Goal: Information Seeking & Learning: Learn about a topic

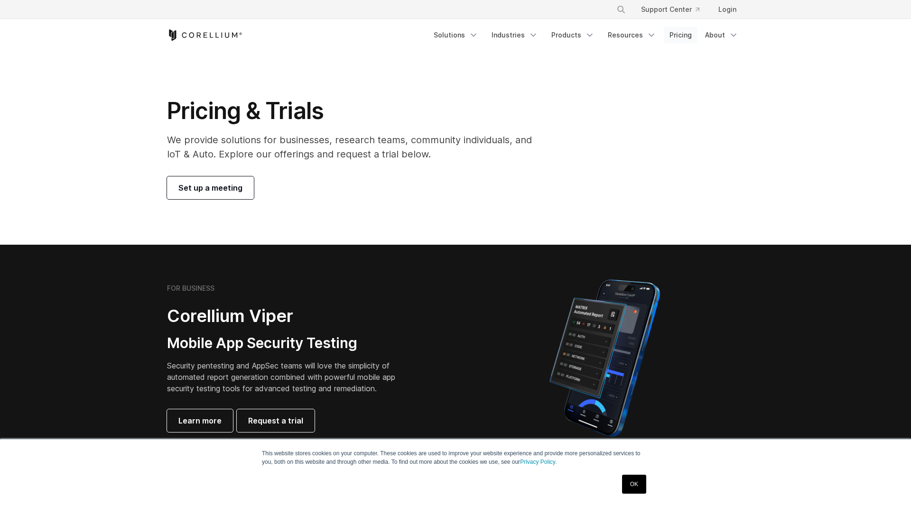
click at [686, 35] on link "Pricing" at bounding box center [681, 35] width 34 height 17
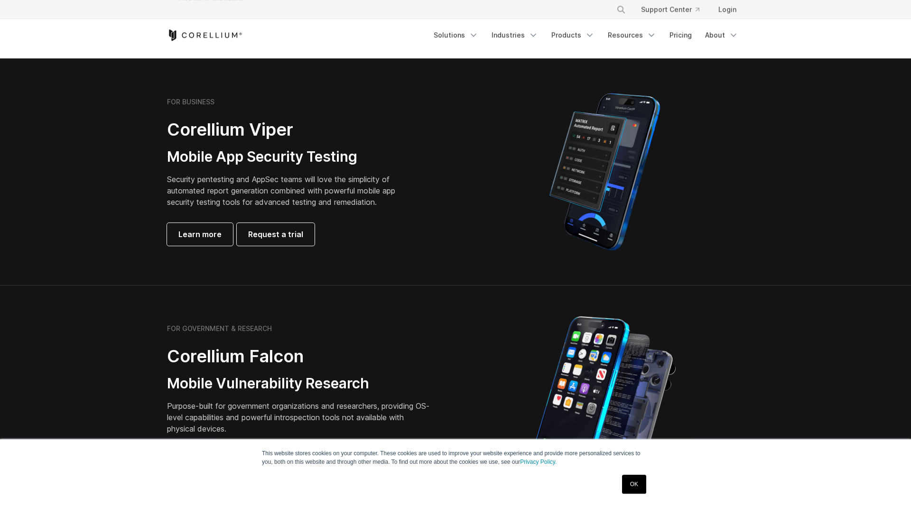
scroll to position [242, 0]
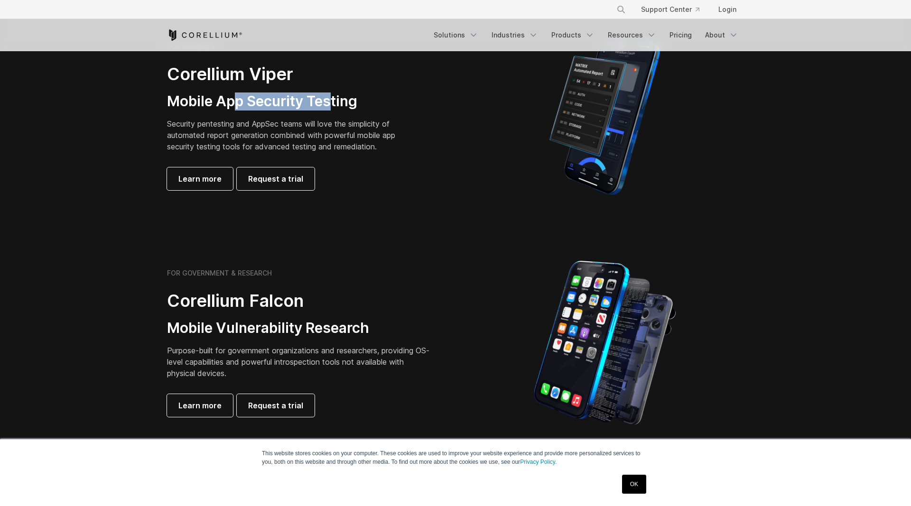
drag, startPoint x: 236, startPoint y: 105, endPoint x: 341, endPoint y: 106, distance: 104.8
click at [341, 106] on h3 "Mobile App Security Testing" at bounding box center [288, 102] width 243 height 18
click at [362, 105] on h3 "Mobile App Security Testing" at bounding box center [288, 102] width 243 height 18
click at [245, 131] on p "Security pentesting and AppSec teams will love the simplicity of automated repo…" at bounding box center [288, 135] width 243 height 34
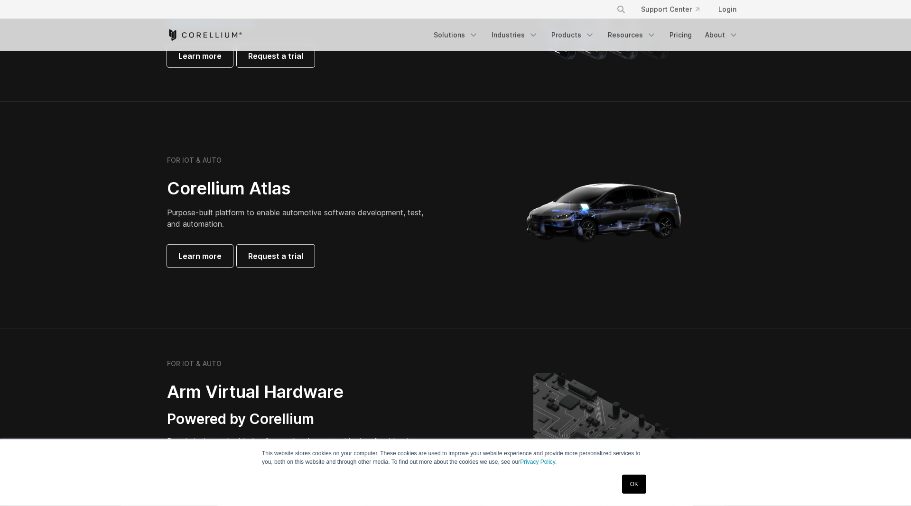
scroll to position [629, 0]
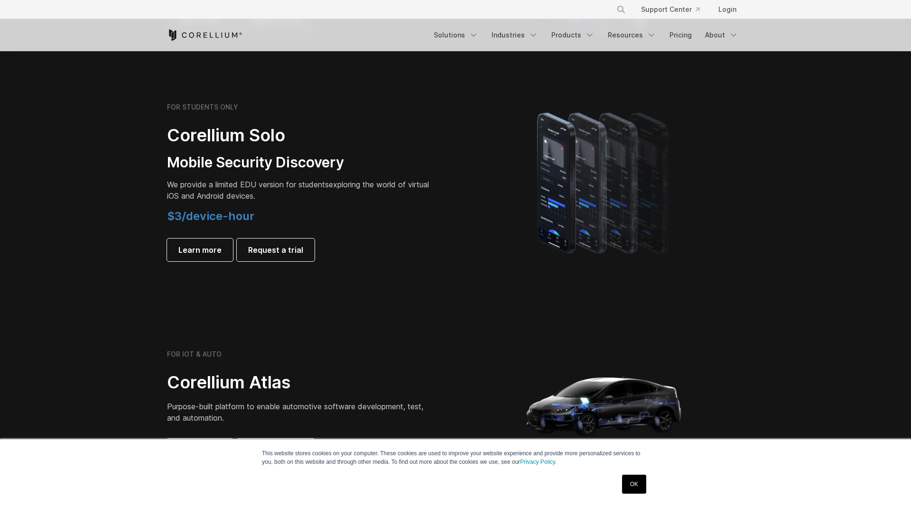
click at [223, 189] on span "We provide a limited EDU version for students" at bounding box center [248, 184] width 162 height 9
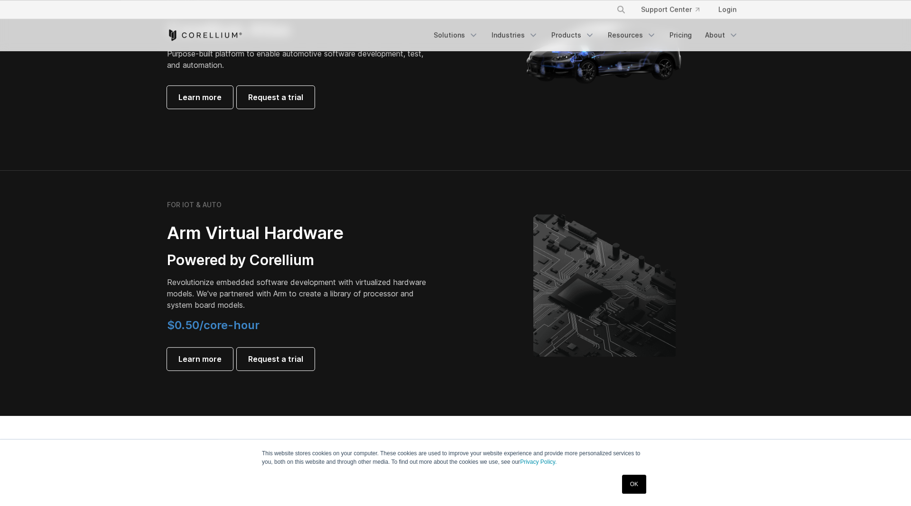
scroll to position [1065, 0]
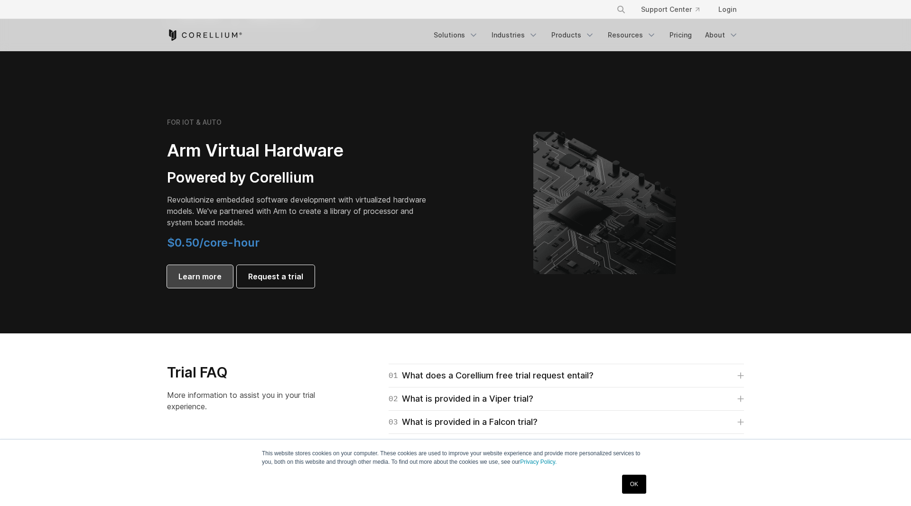
click at [200, 278] on span "Learn more" at bounding box center [199, 276] width 43 height 11
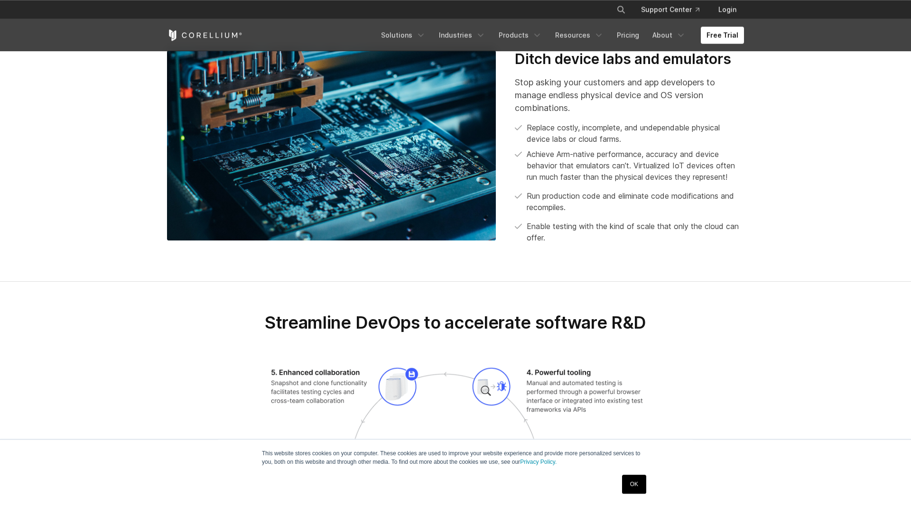
scroll to position [1016, 0]
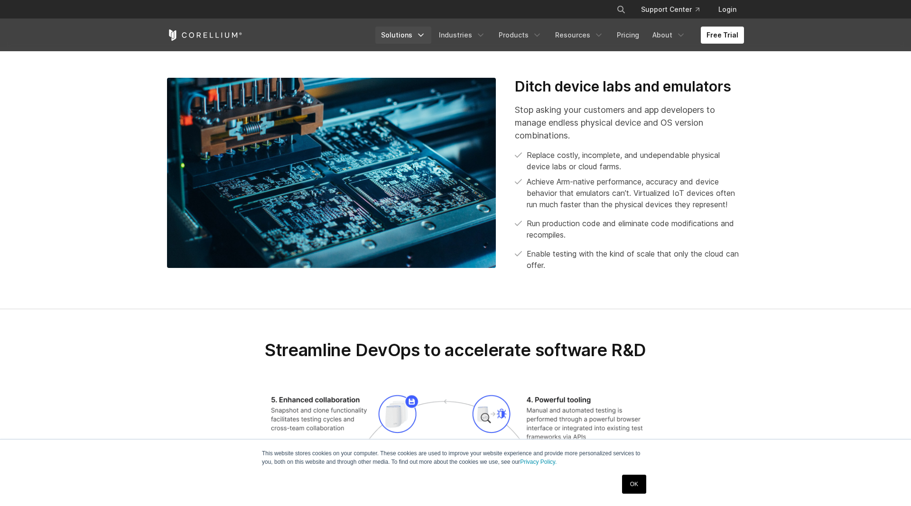
click at [422, 35] on link "Solutions" at bounding box center [403, 35] width 56 height 17
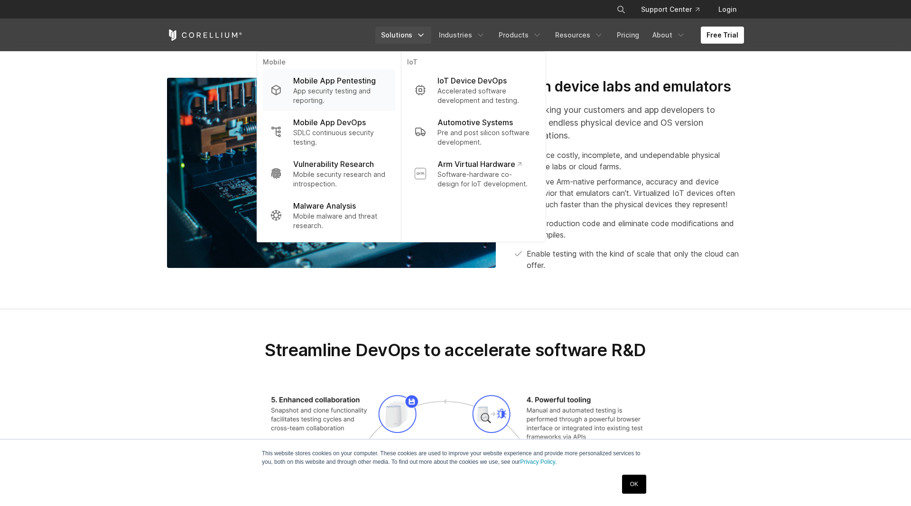
click at [364, 86] on p "Mobile App Pentesting" at bounding box center [334, 80] width 83 height 11
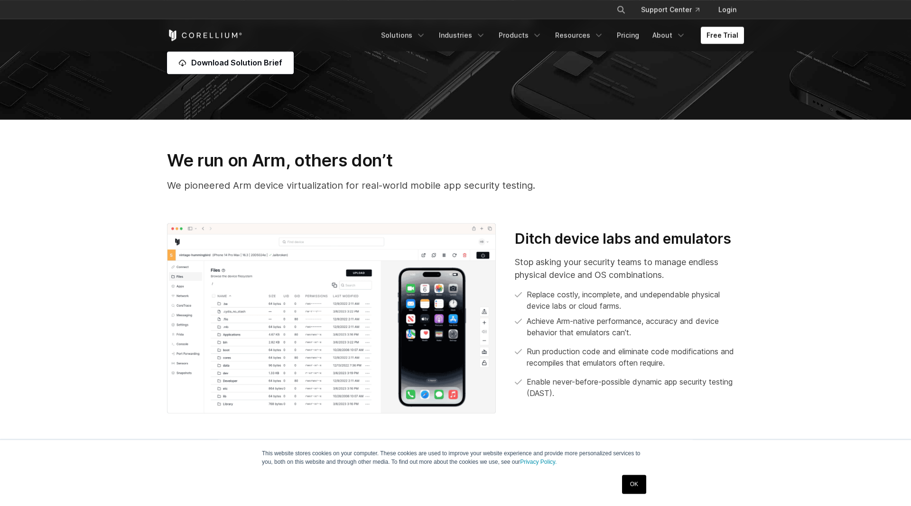
scroll to position [532, 0]
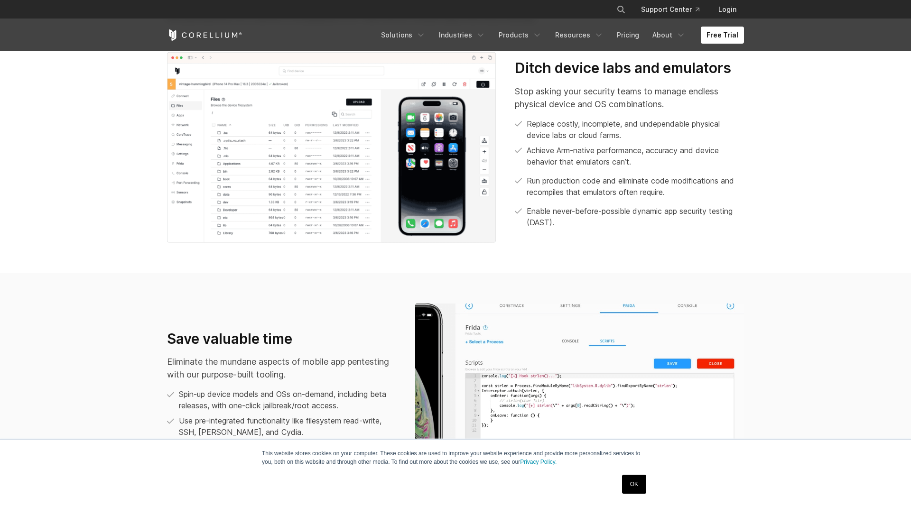
click at [627, 484] on link "OK" at bounding box center [634, 484] width 24 height 19
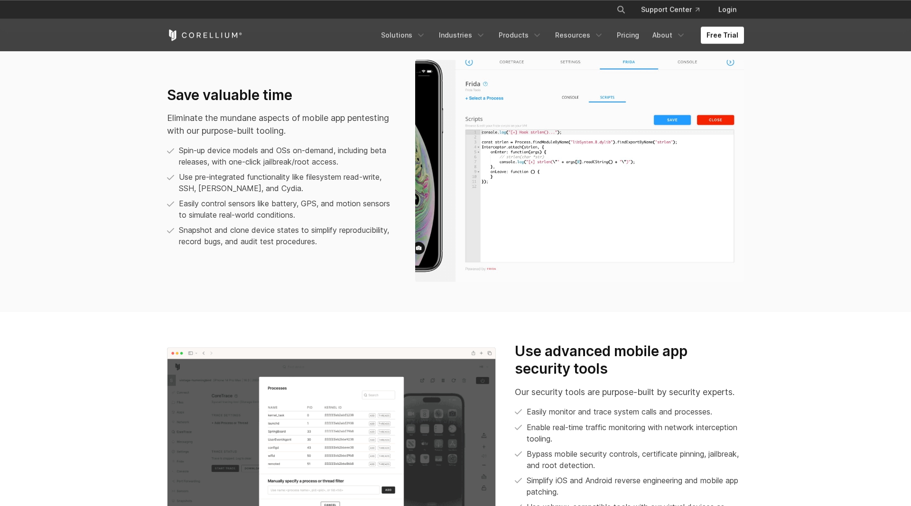
scroll to position [722, 0]
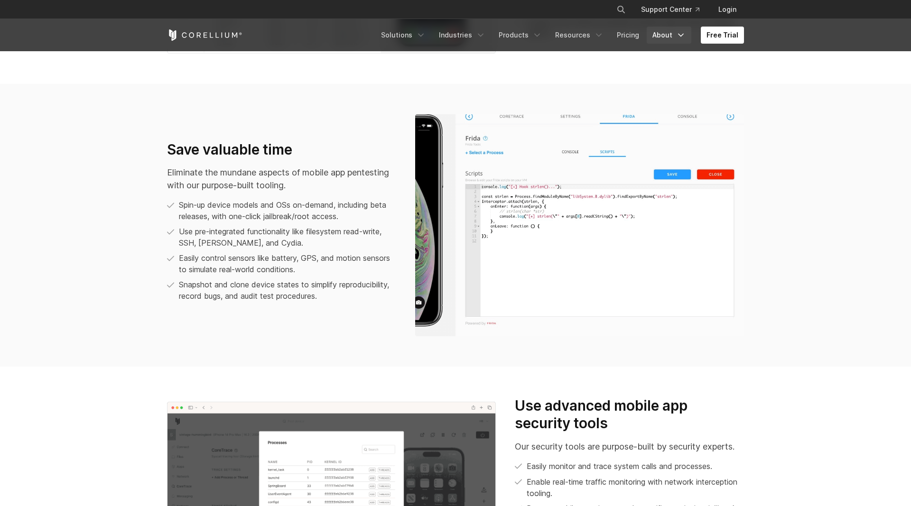
click at [673, 39] on link "About" at bounding box center [669, 35] width 45 height 17
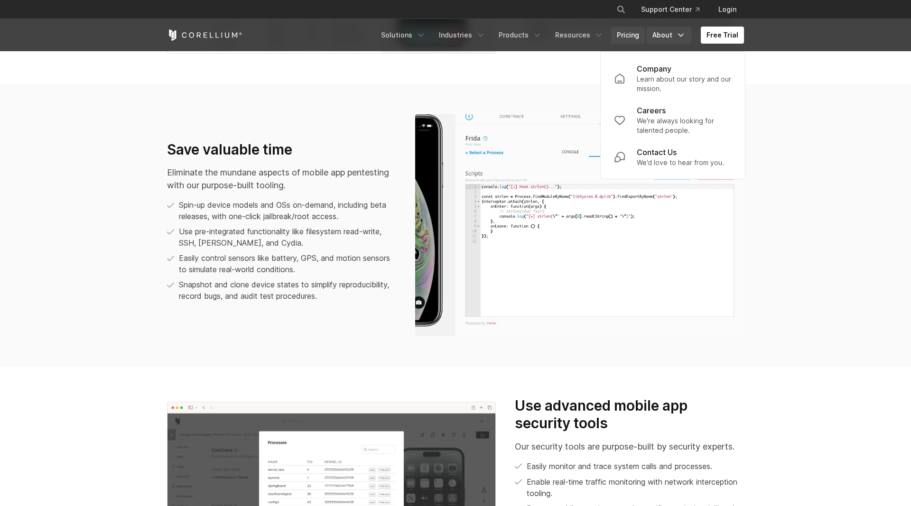
click at [620, 32] on link "Pricing" at bounding box center [628, 35] width 34 height 17
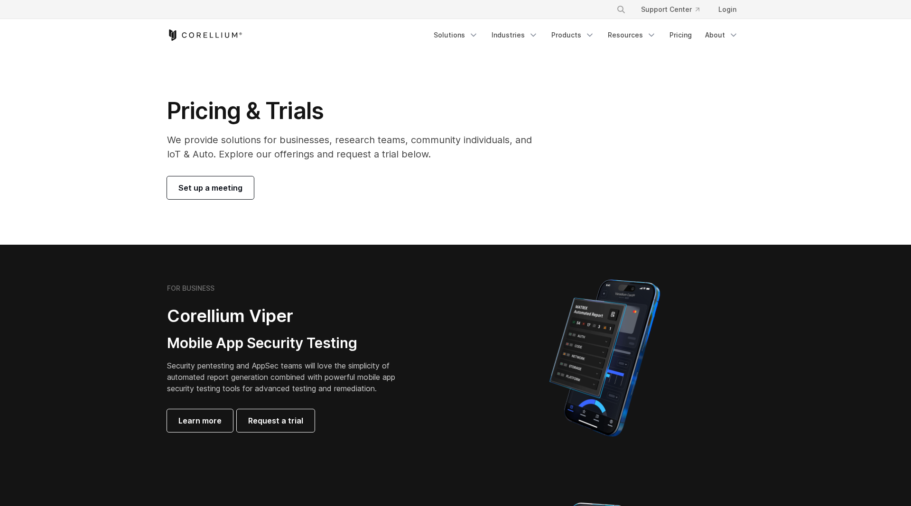
scroll to position [145, 0]
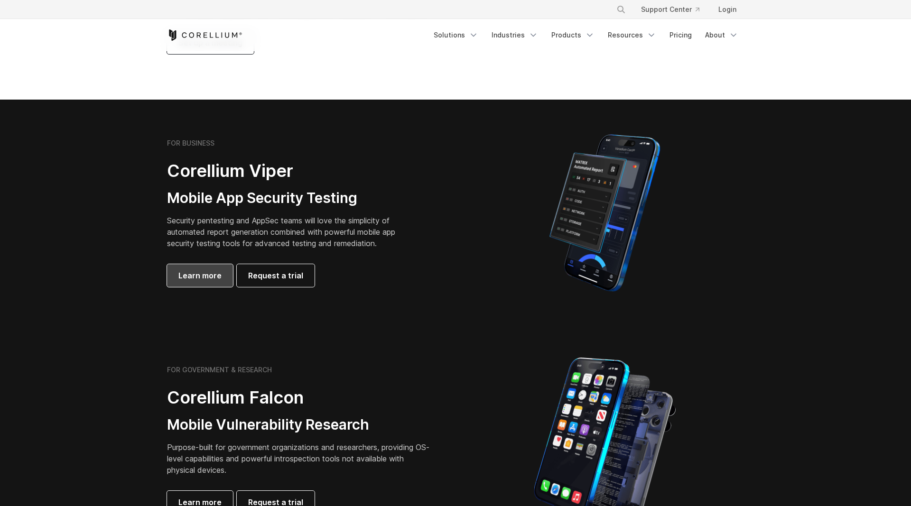
click at [195, 273] on span "Learn more" at bounding box center [199, 275] width 43 height 11
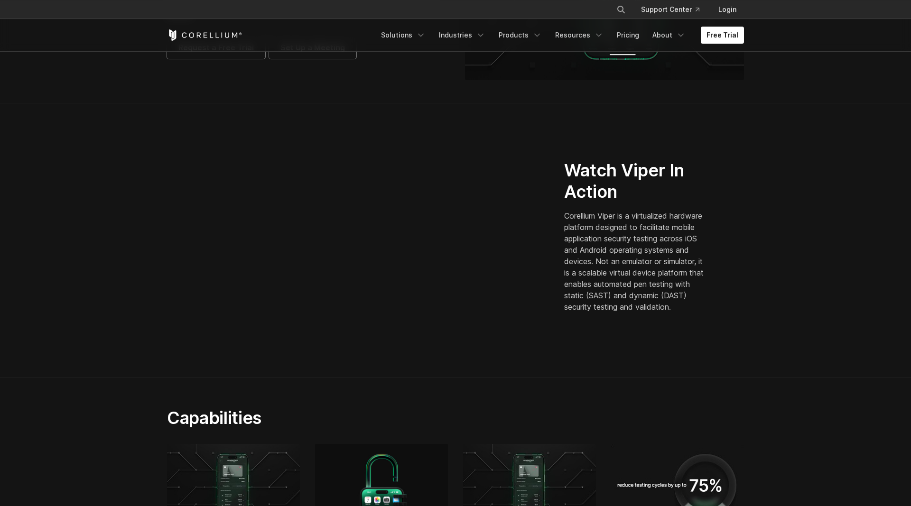
scroll to position [145, 0]
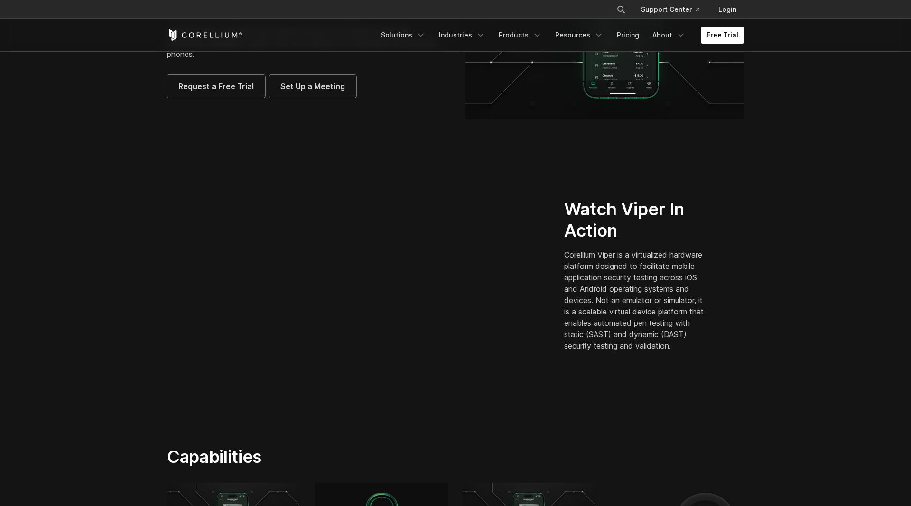
click at [646, 293] on p "Corellium Viper is a virtualized hardware platform designed to facilitate mobil…" at bounding box center [636, 300] width 144 height 102
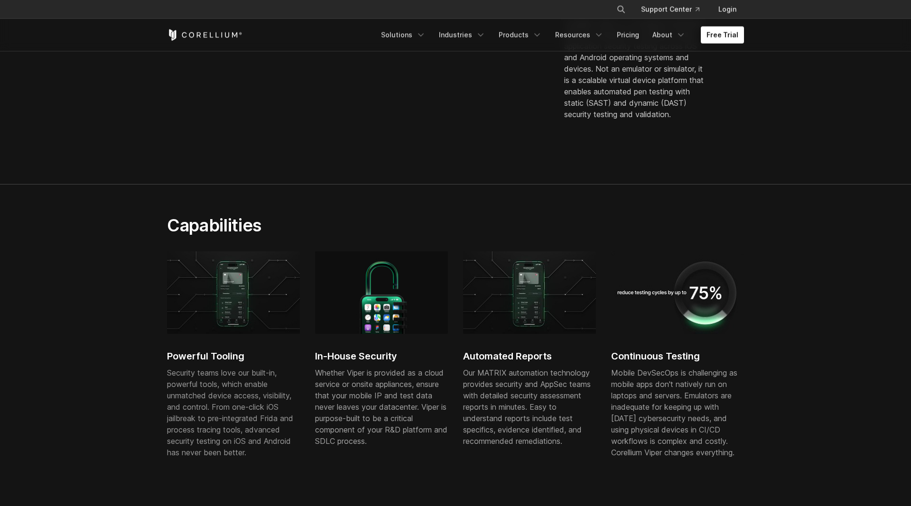
scroll to position [484, 0]
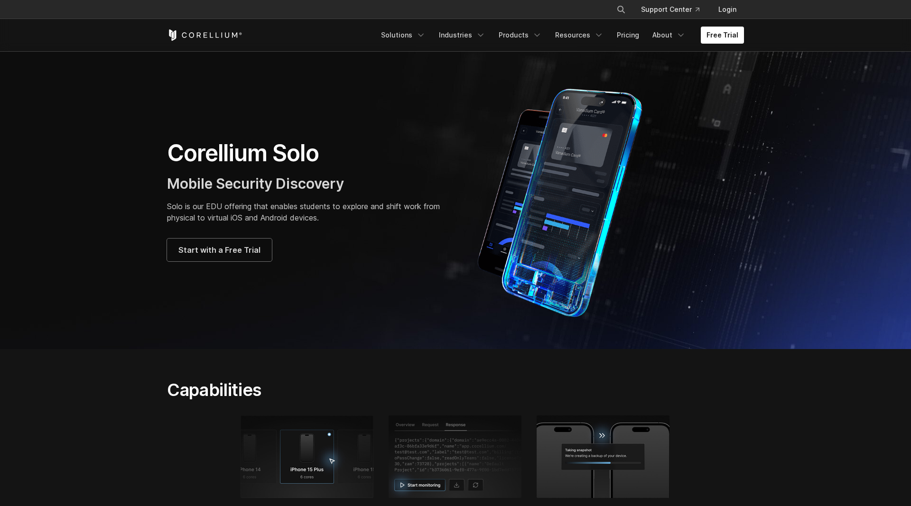
click at [249, 208] on p "Solo is our EDU offering that enables students to explore and shift work from p…" at bounding box center [306, 212] width 279 height 23
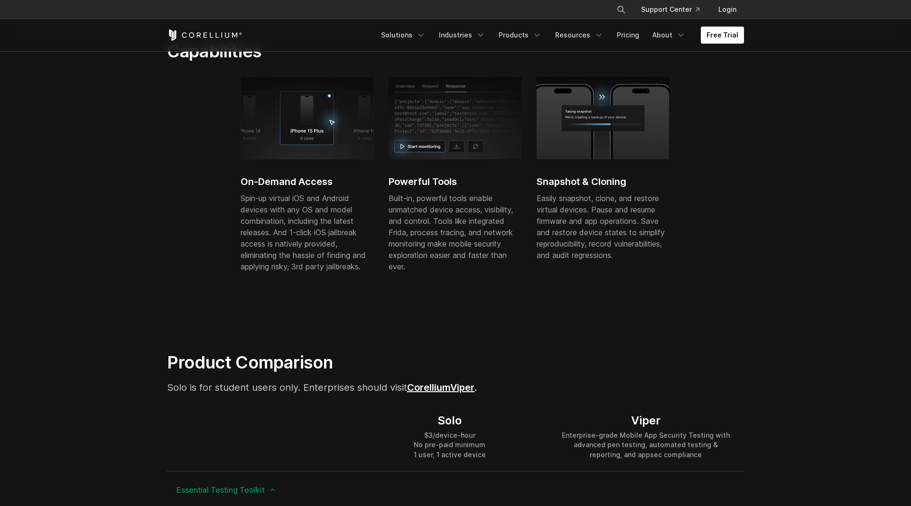
scroll to position [532, 0]
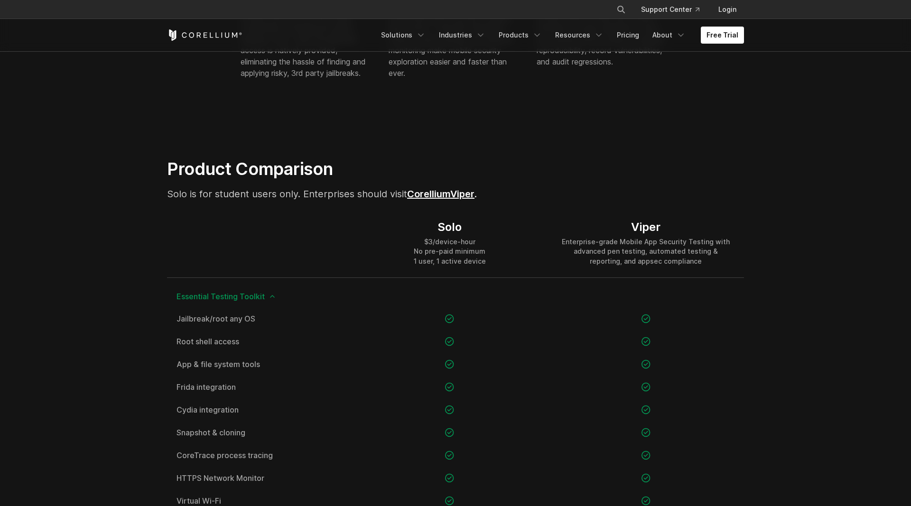
click at [579, 243] on div "Enterprise-grade Mobile App Security Testing with advanced pen testing, automat…" at bounding box center [645, 251] width 177 height 28
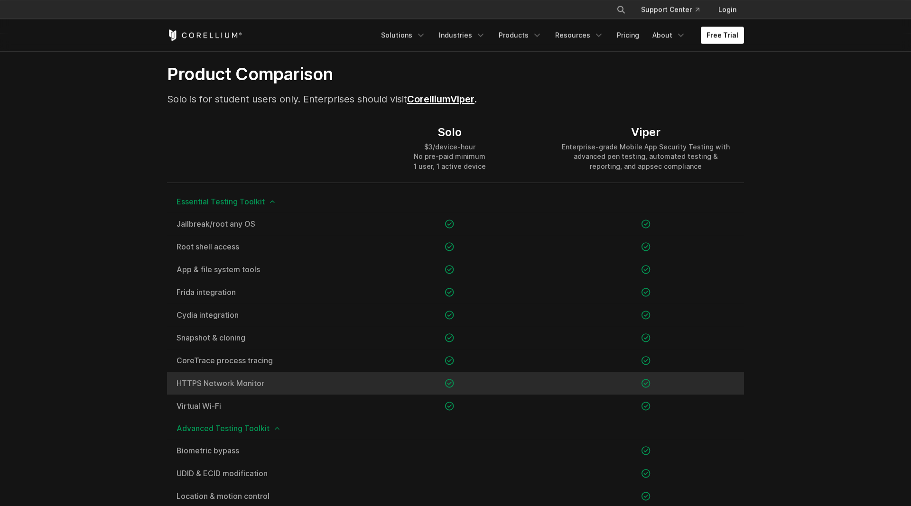
scroll to position [484, 0]
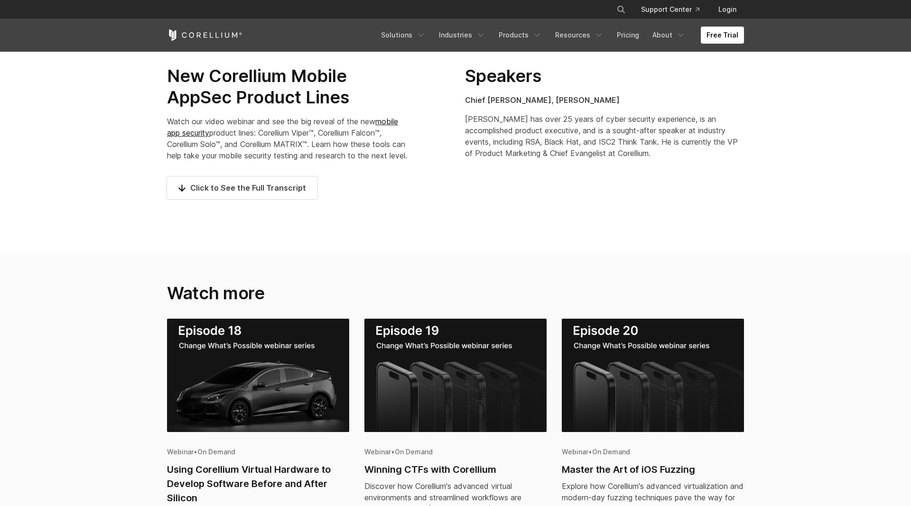
scroll to position [290, 0]
